Goal: Task Accomplishment & Management: Manage account settings

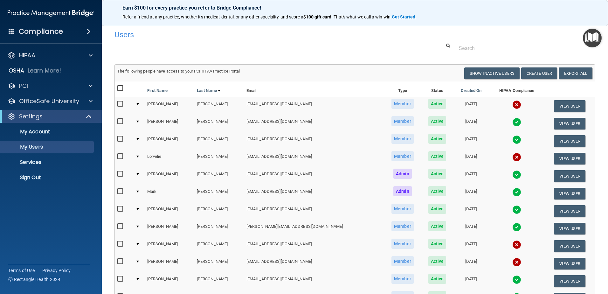
select select "20"
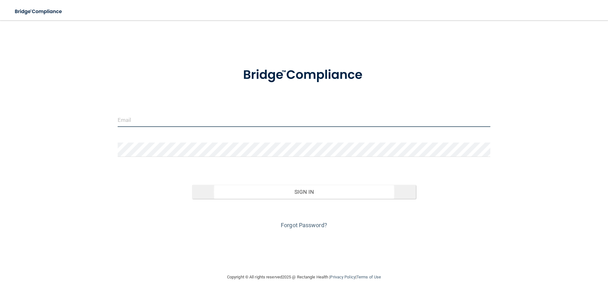
type input "[EMAIL_ADDRESS][DOMAIN_NAME]"
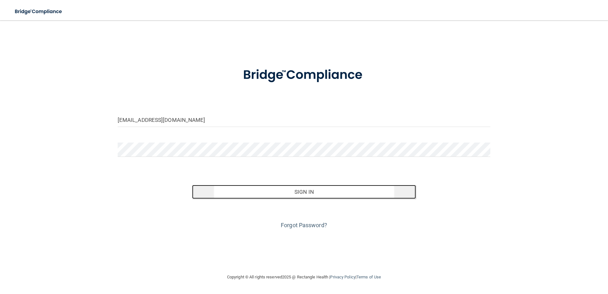
click at [311, 193] on button "Sign In" at bounding box center [304, 192] width 224 height 14
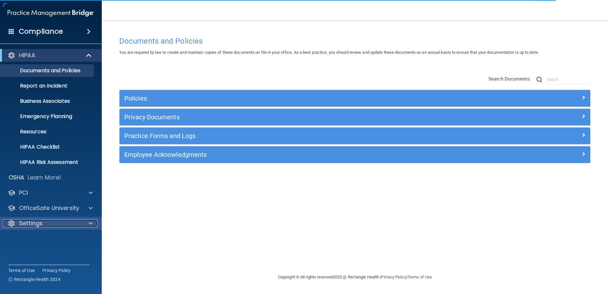
click at [35, 224] on p "Settings" at bounding box center [31, 224] width 24 height 8
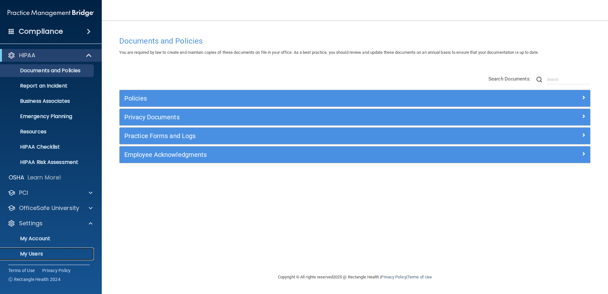
click at [34, 255] on p "My Users" at bounding box center [47, 254] width 87 height 6
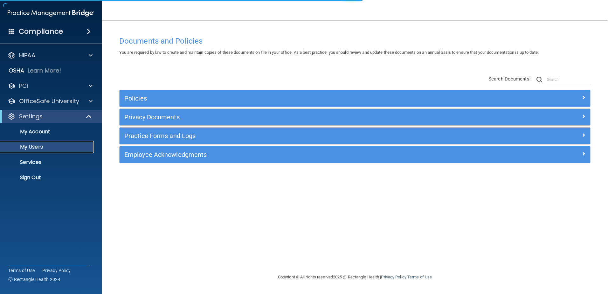
select select "20"
